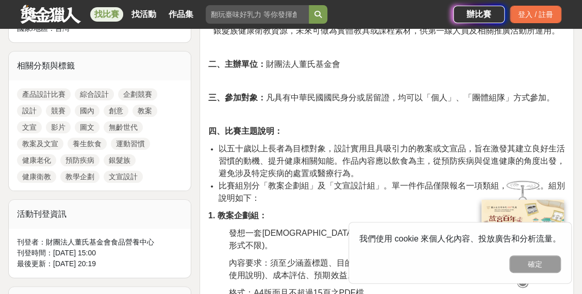
scroll to position [412, 0]
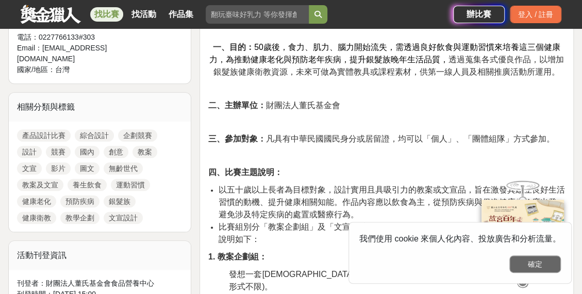
click at [528, 260] on button "確定" at bounding box center [535, 265] width 52 height 18
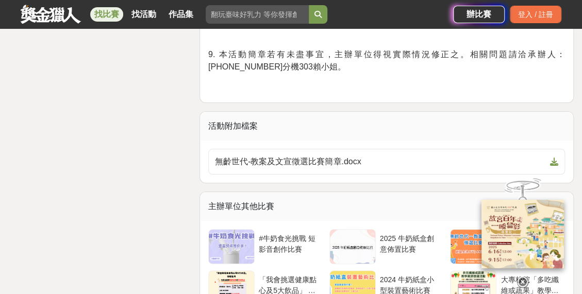
scroll to position [1958, 0]
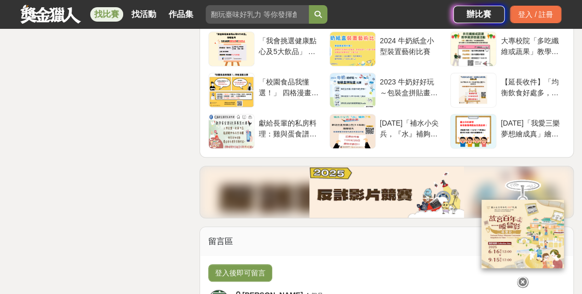
drag, startPoint x: 519, startPoint y: 271, endPoint x: 503, endPoint y: 267, distance: 16.6
click at [519, 277] on icon at bounding box center [522, 282] width 11 height 11
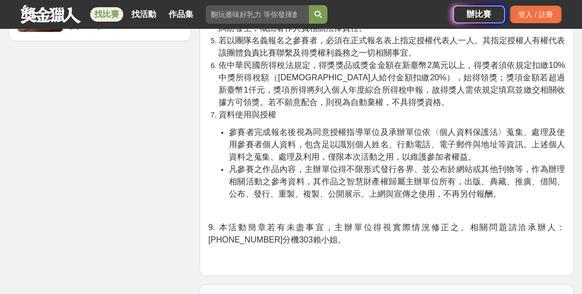
scroll to position [1442, 0]
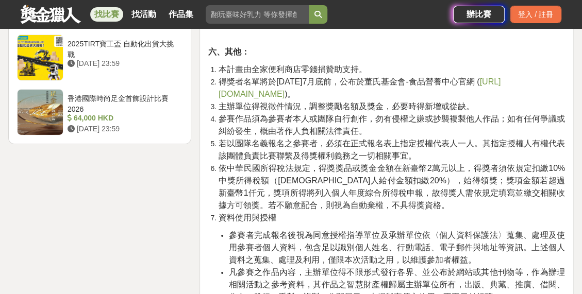
click at [502, 100] on li "得獎者名單將於114年7月底前，公布於董氏基金會-食品營養中心官網 ( http://nutri.jtf.org.tw/ )。" at bounding box center [391, 88] width 346 height 25
click at [500, 98] on span "http://nutri.jtf.org.tw/" at bounding box center [359, 87] width 282 height 21
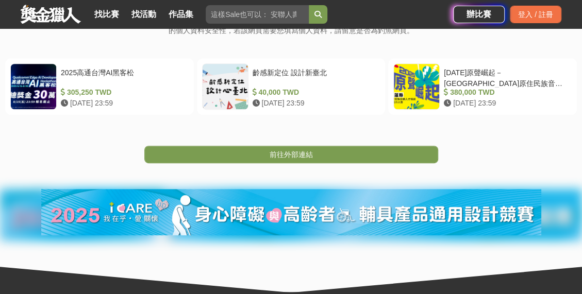
scroll to position [103, 0]
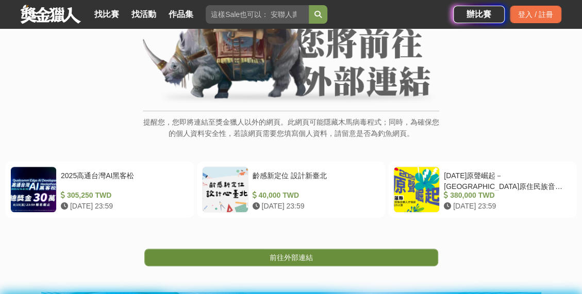
click at [320, 266] on link "前往外部連結" at bounding box center [291, 258] width 294 height 18
